Goal: Information Seeking & Learning: Learn about a topic

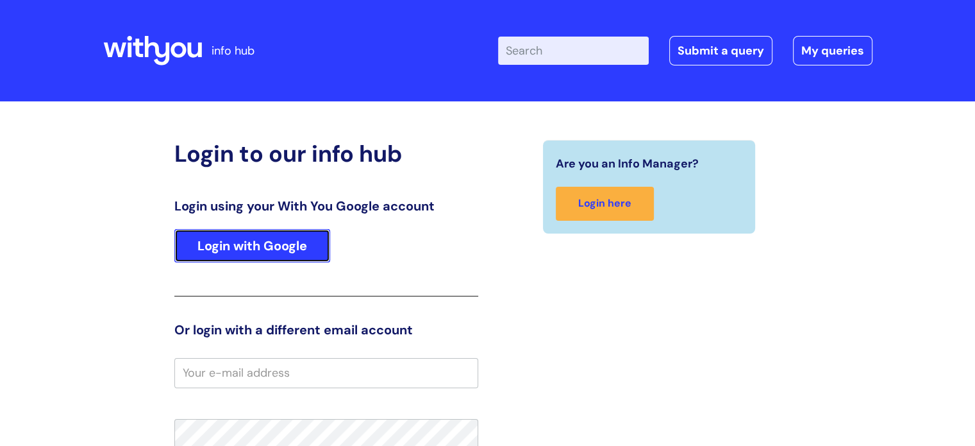
click at [244, 252] on link "Login with Google" at bounding box center [252, 245] width 156 height 33
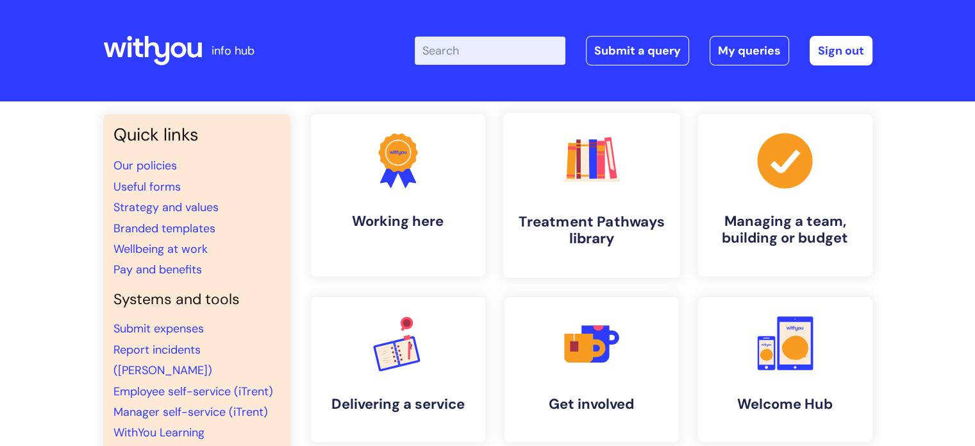
click at [579, 228] on h4 "Treatment Pathways library" at bounding box center [592, 230] width 156 height 35
